Goal: Task Accomplishment & Management: Manage account settings

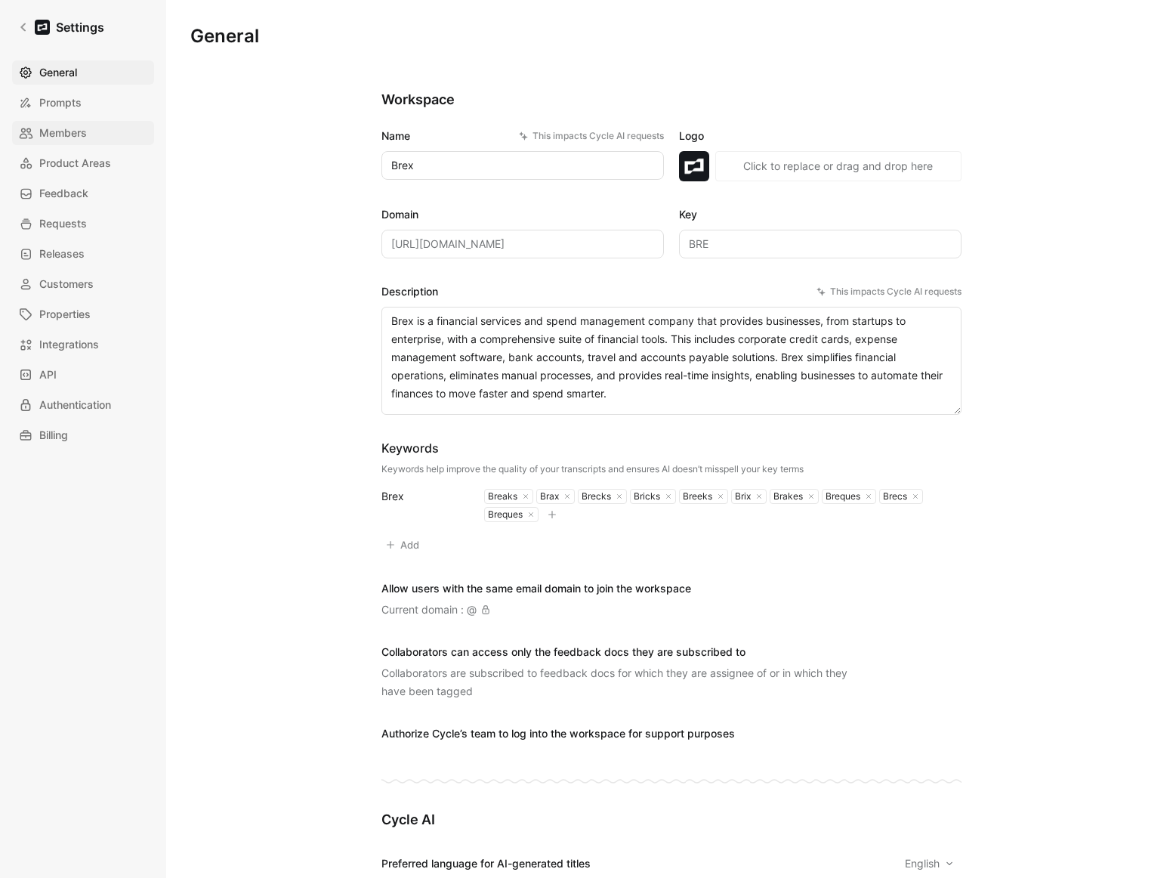
click at [83, 128] on span "Members" at bounding box center [63, 133] width 48 height 18
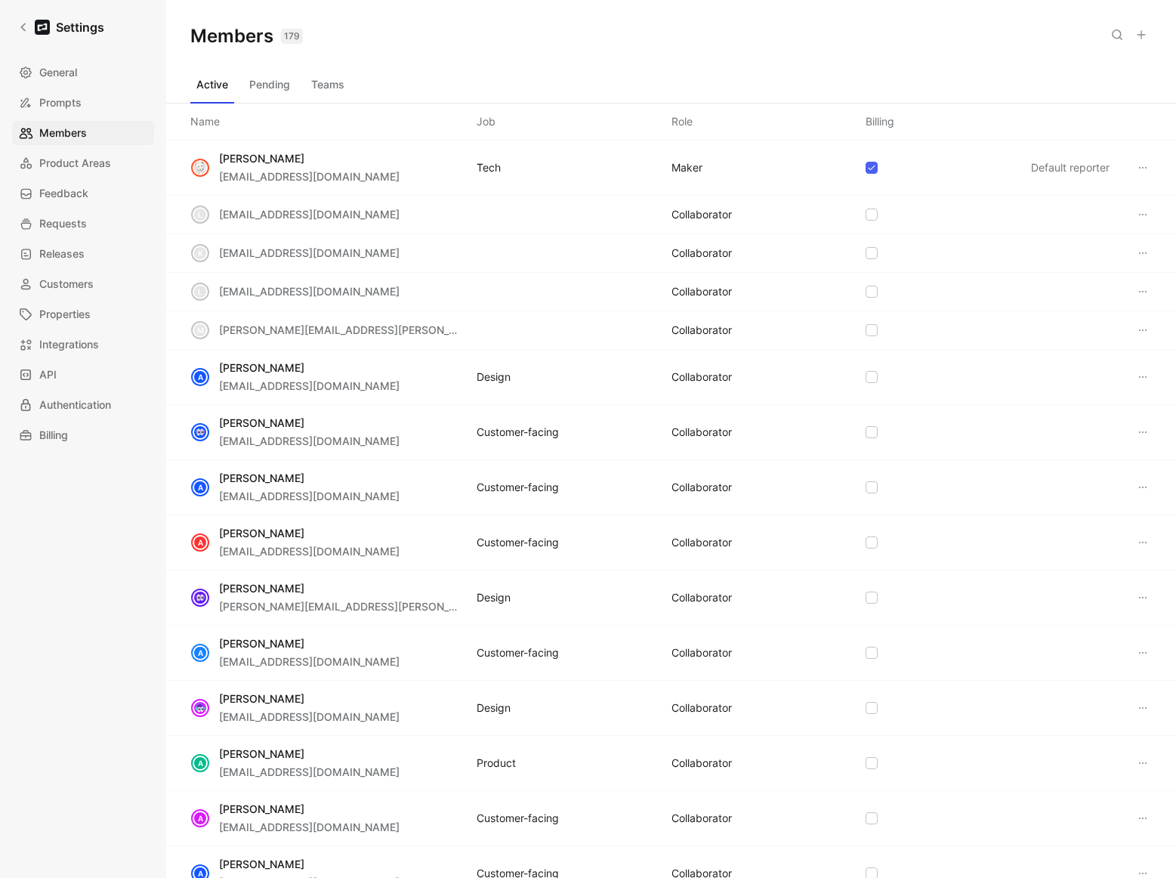
click at [342, 79] on button "Teams" at bounding box center [327, 85] width 45 height 24
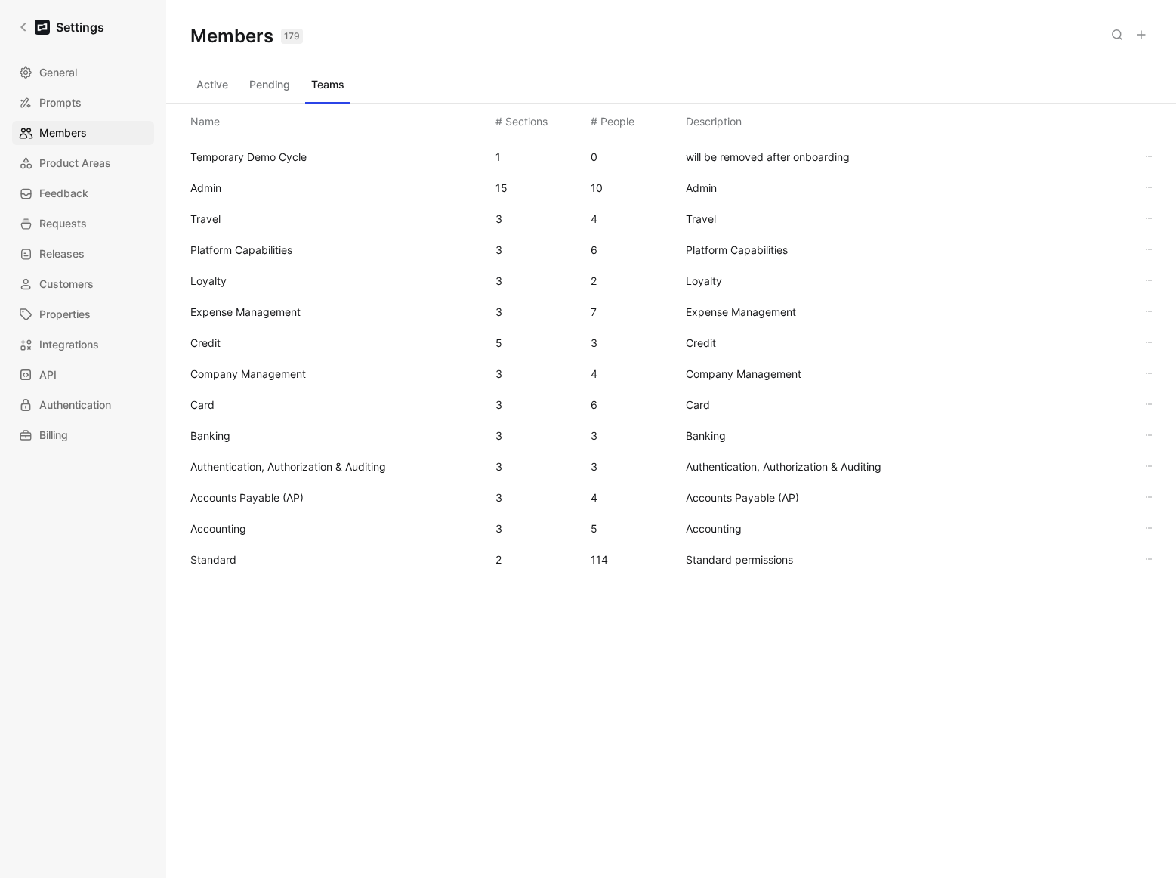
click at [236, 558] on span "Standard" at bounding box center [336, 560] width 293 height 18
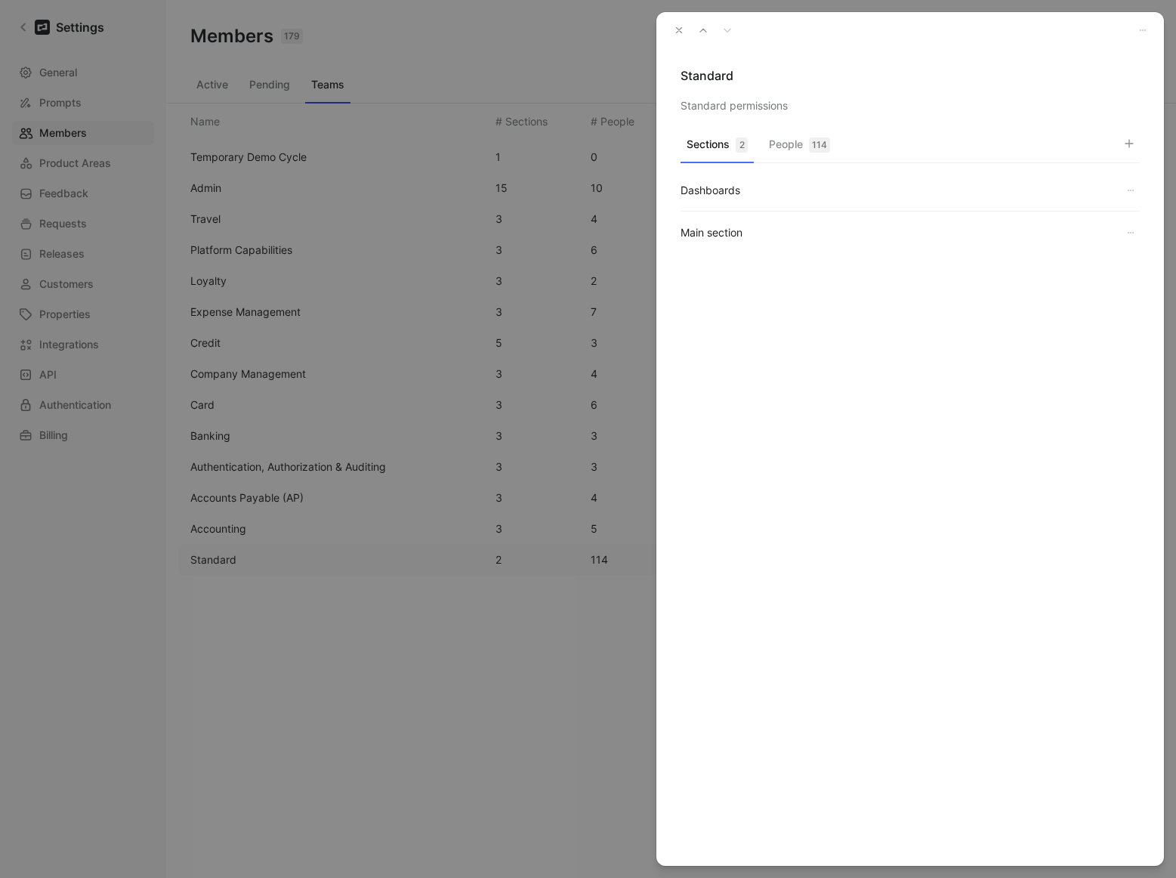
click at [820, 147] on div "114" at bounding box center [819, 144] width 21 height 15
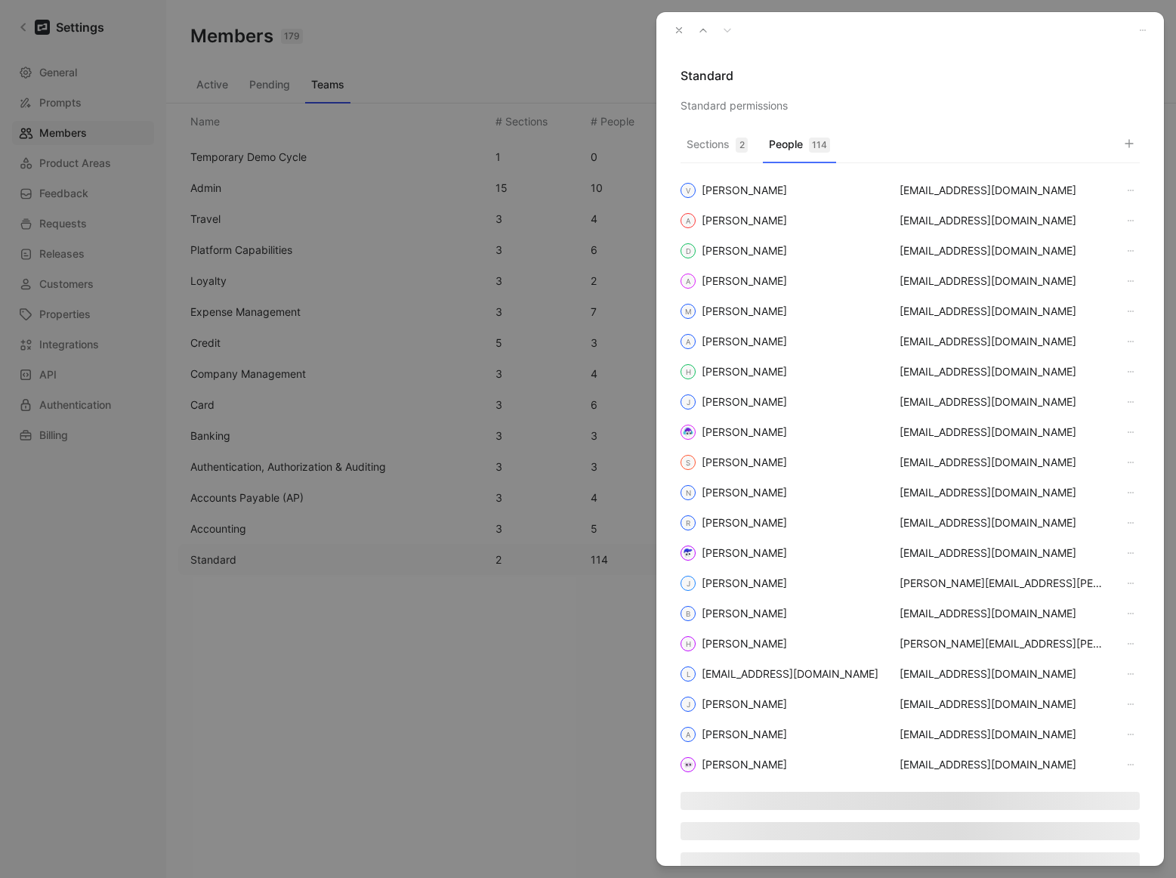
click at [1128, 144] on use "button" at bounding box center [1129, 144] width 8 height 8
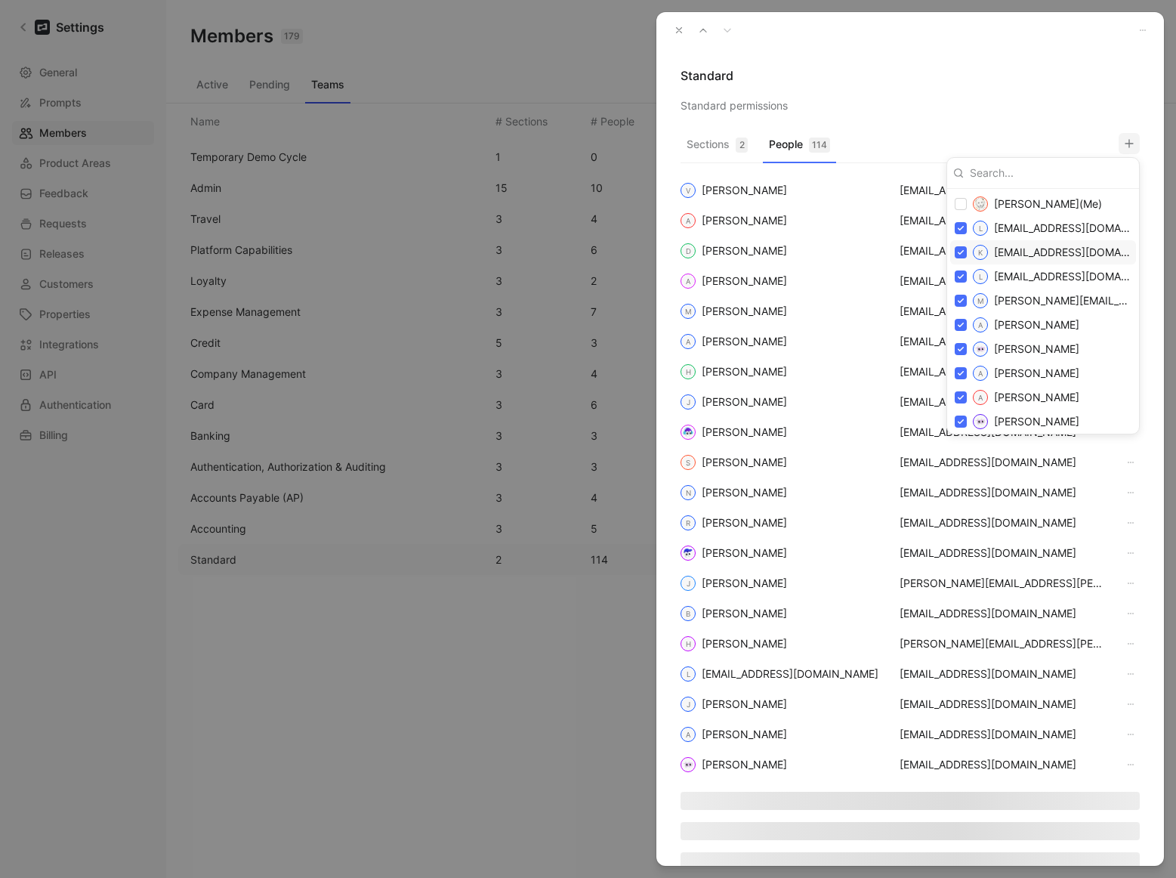
click at [1023, 85] on div at bounding box center [588, 439] width 1176 height 878
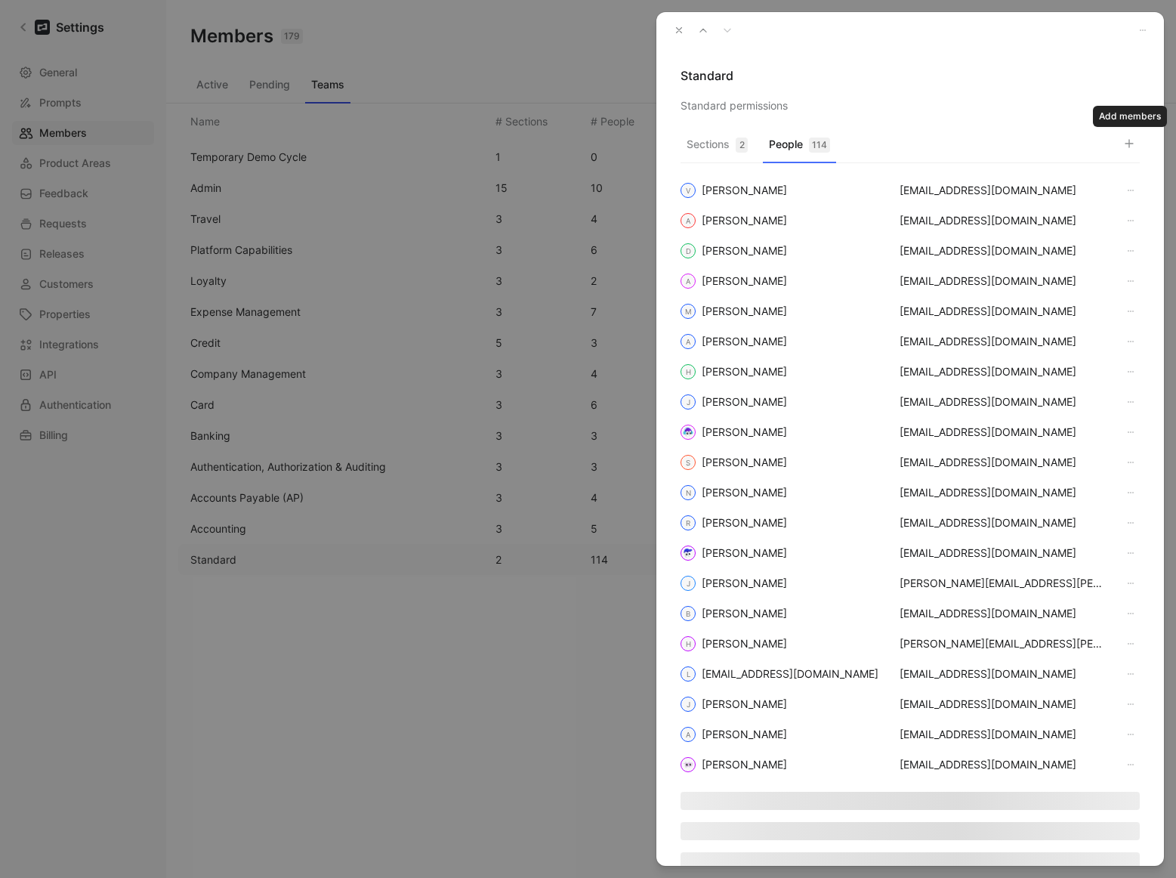
click at [1139, 146] on button "button" at bounding box center [1129, 143] width 21 height 21
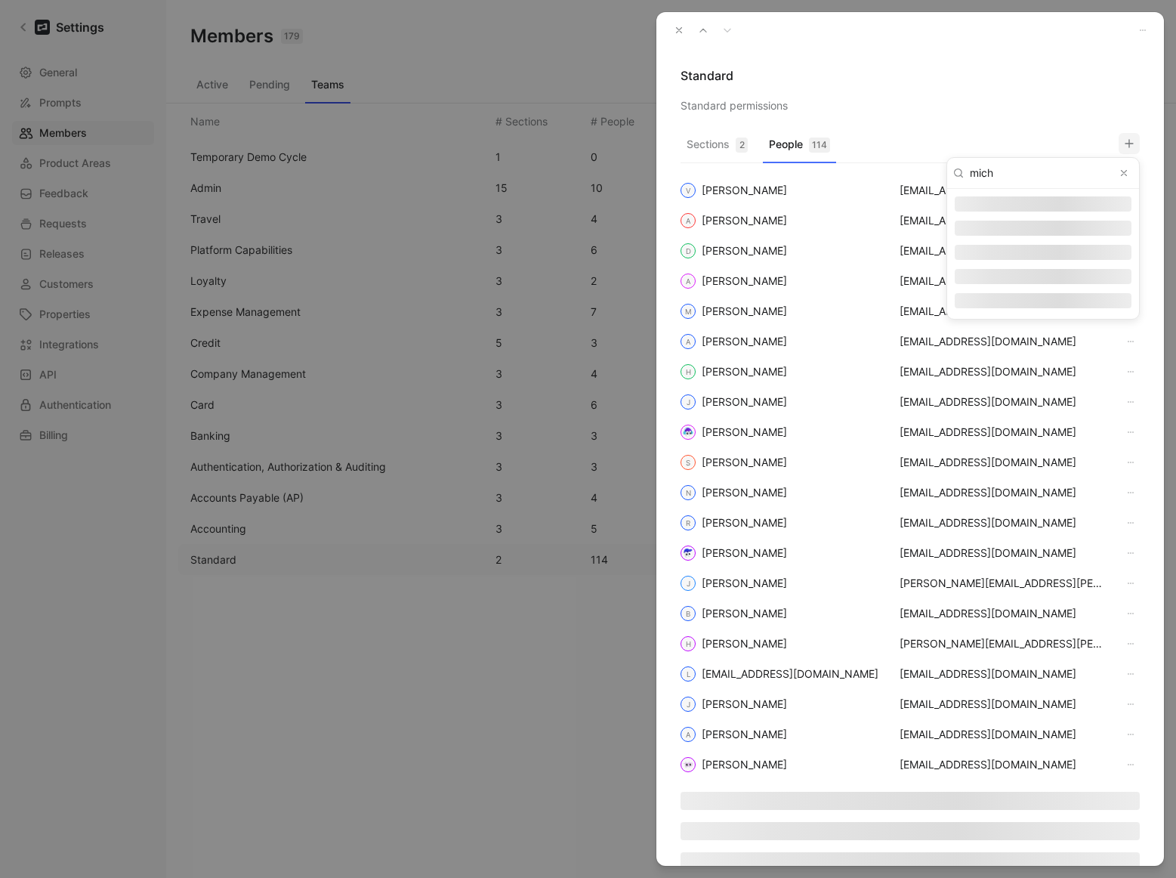
type input "mich"
click at [1051, 128] on div at bounding box center [588, 439] width 1176 height 878
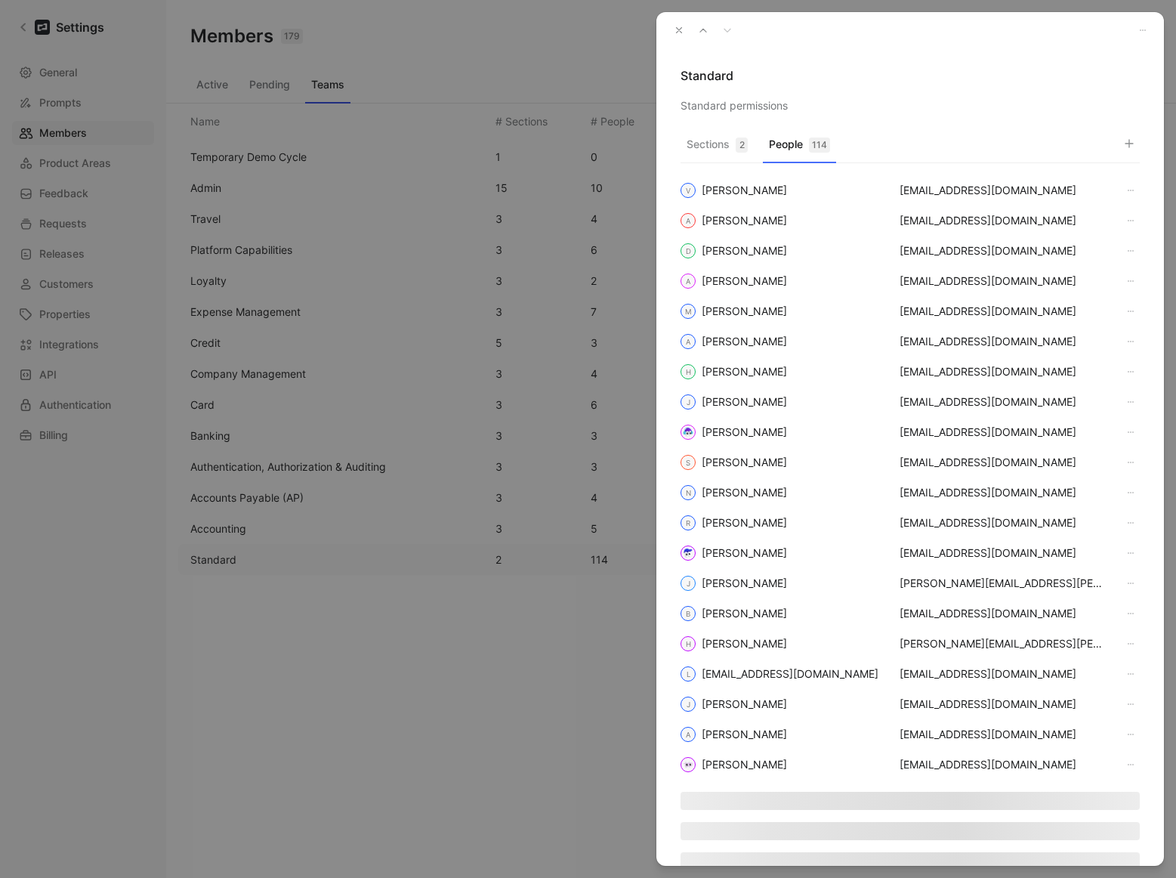
click at [672, 28] on button "button" at bounding box center [678, 30] width 21 height 21
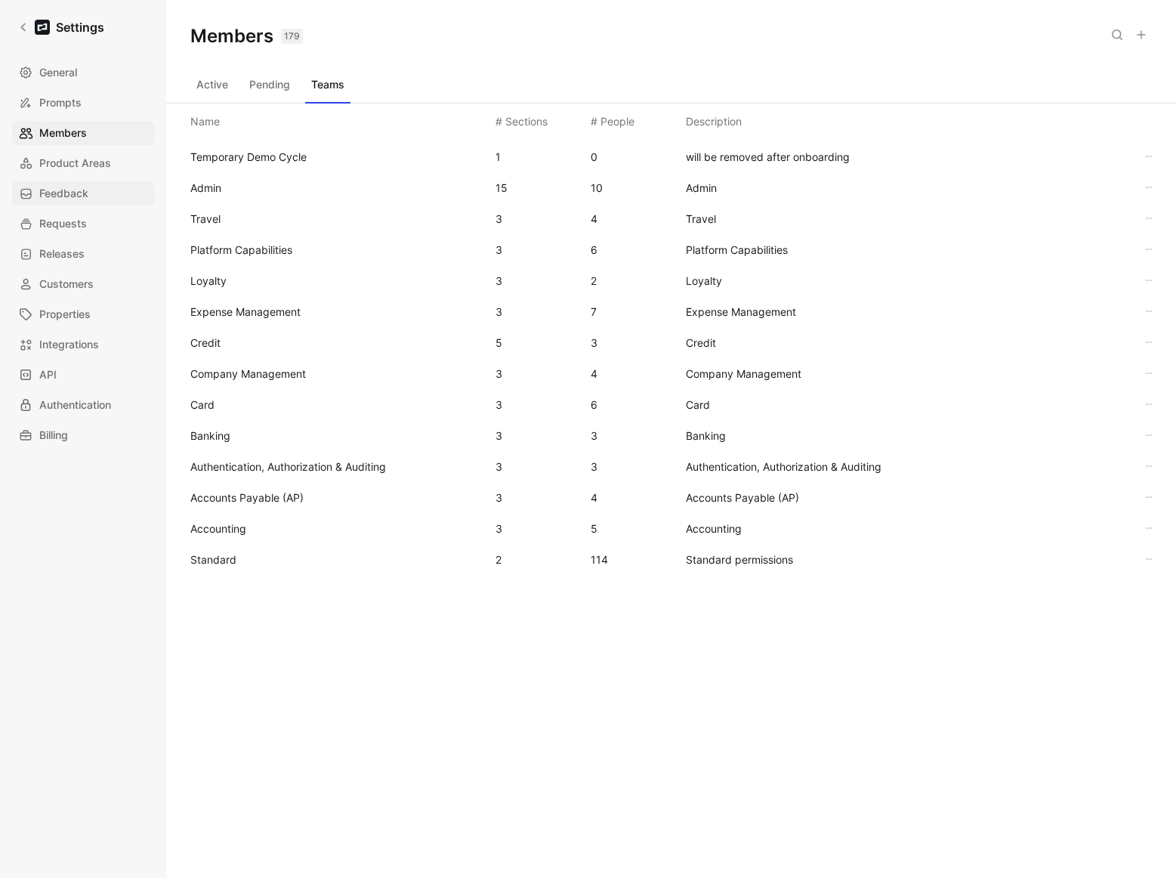
click at [43, 196] on span "Feedback" at bounding box center [63, 193] width 49 height 18
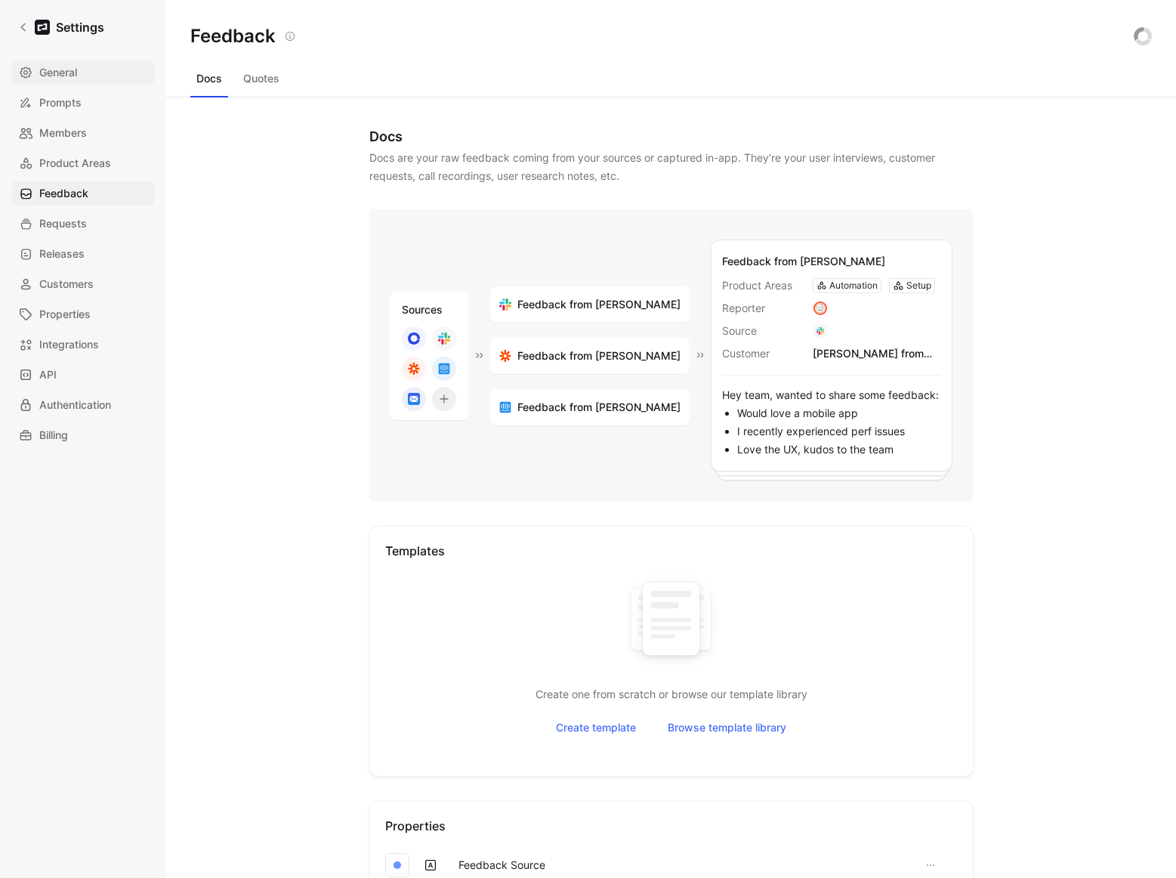
click at [45, 73] on span "General" at bounding box center [58, 72] width 38 height 18
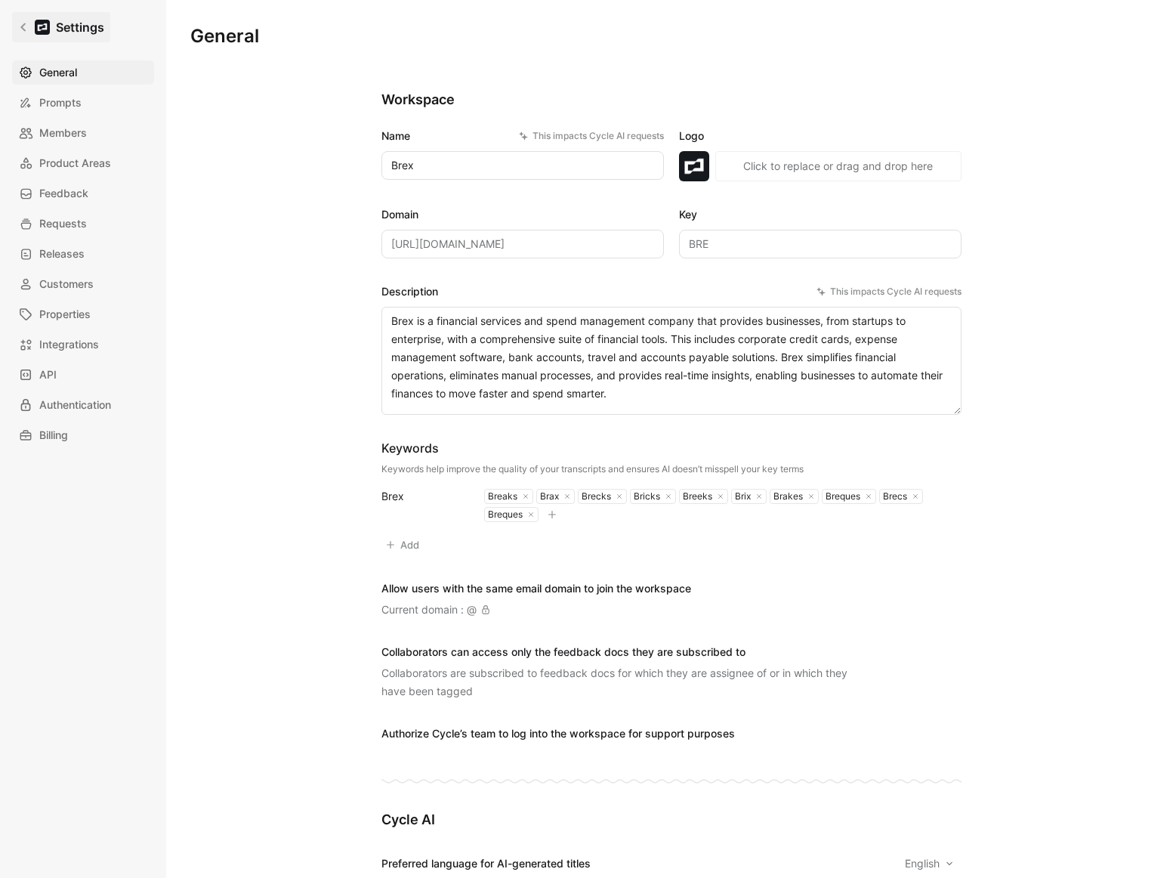
click at [51, 26] on link "Settings" at bounding box center [61, 27] width 98 height 30
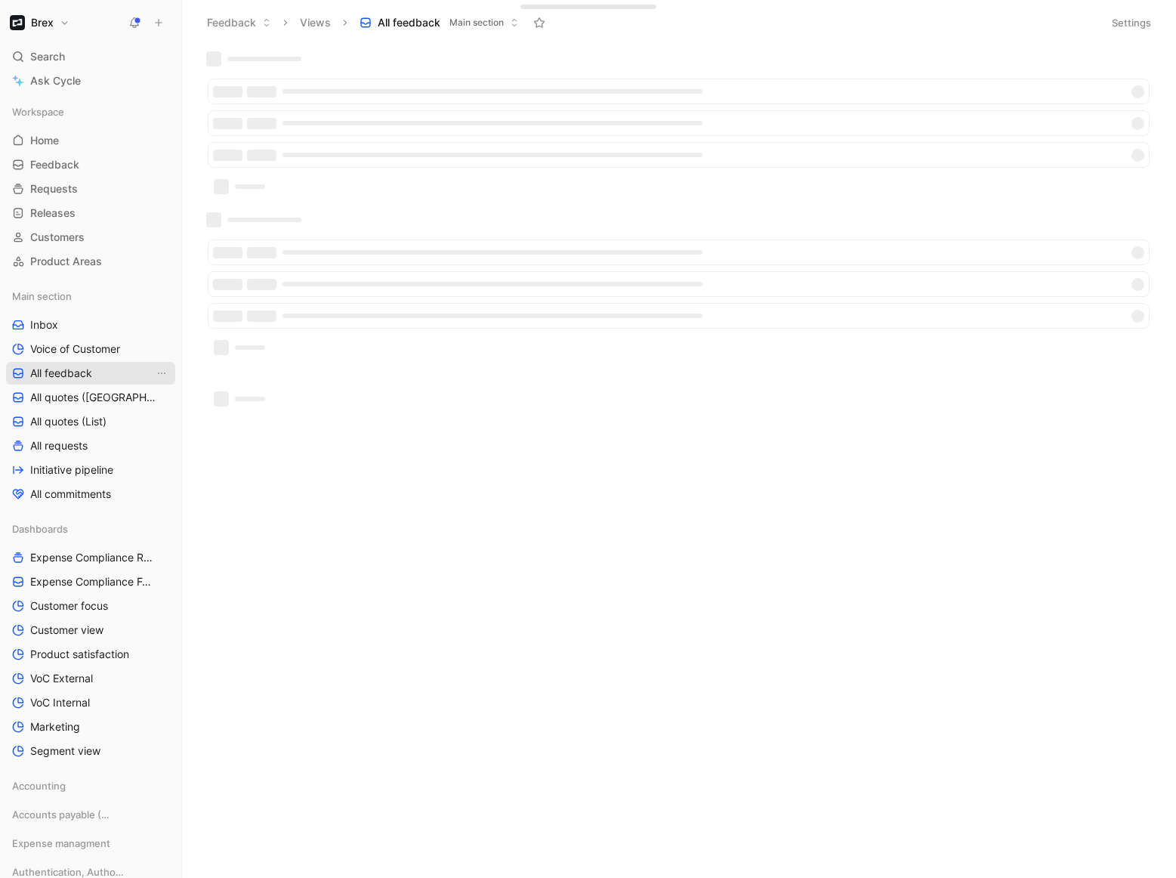
click at [60, 368] on span "All feedback" at bounding box center [61, 373] width 62 height 15
